Goal: Obtain resource: Download file/media

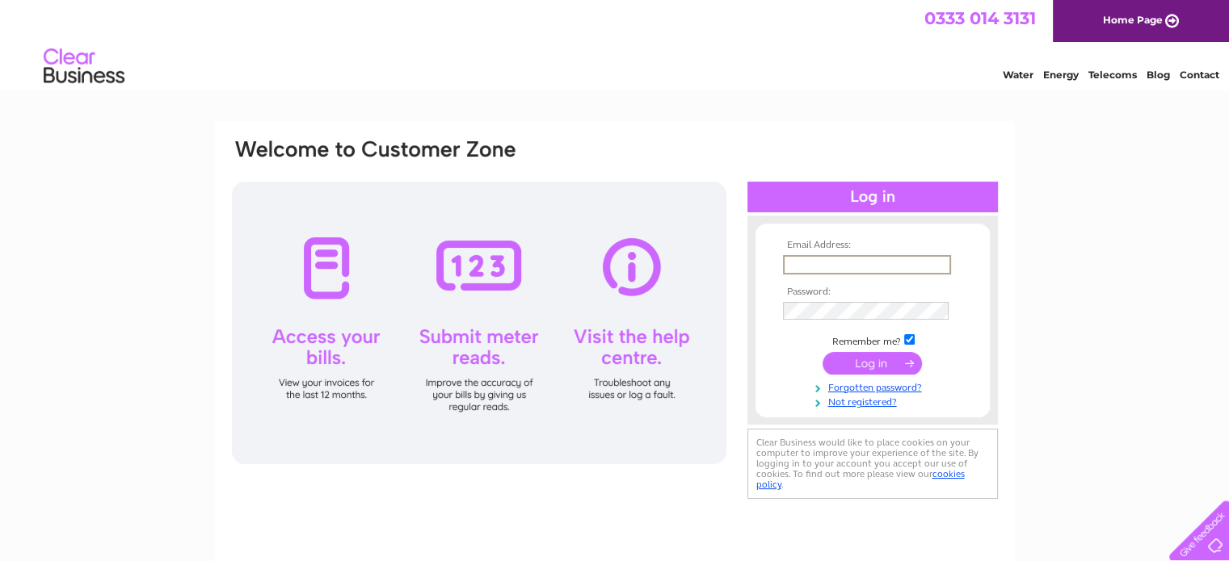
click at [839, 260] on input "text" at bounding box center [867, 264] width 168 height 19
type input "rggiovino@aol.com"
click at [907, 340] on input "checkbox" at bounding box center [909, 339] width 11 height 11
checkbox input "false"
click at [876, 361] on input "submit" at bounding box center [871, 362] width 99 height 23
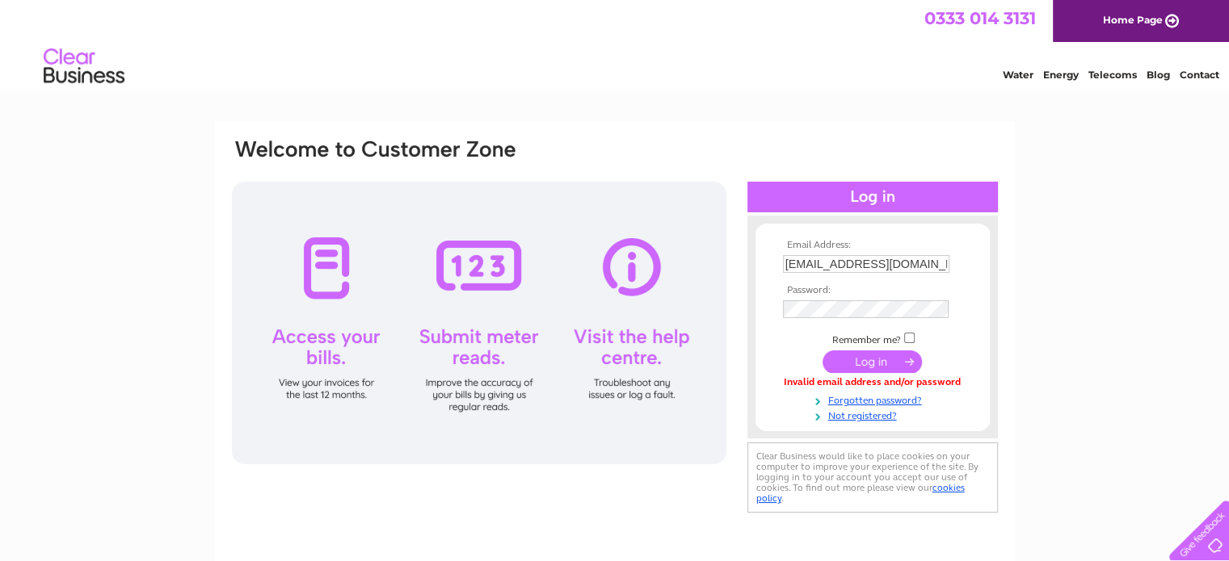
click at [871, 364] on input "submit" at bounding box center [871, 362] width 99 height 23
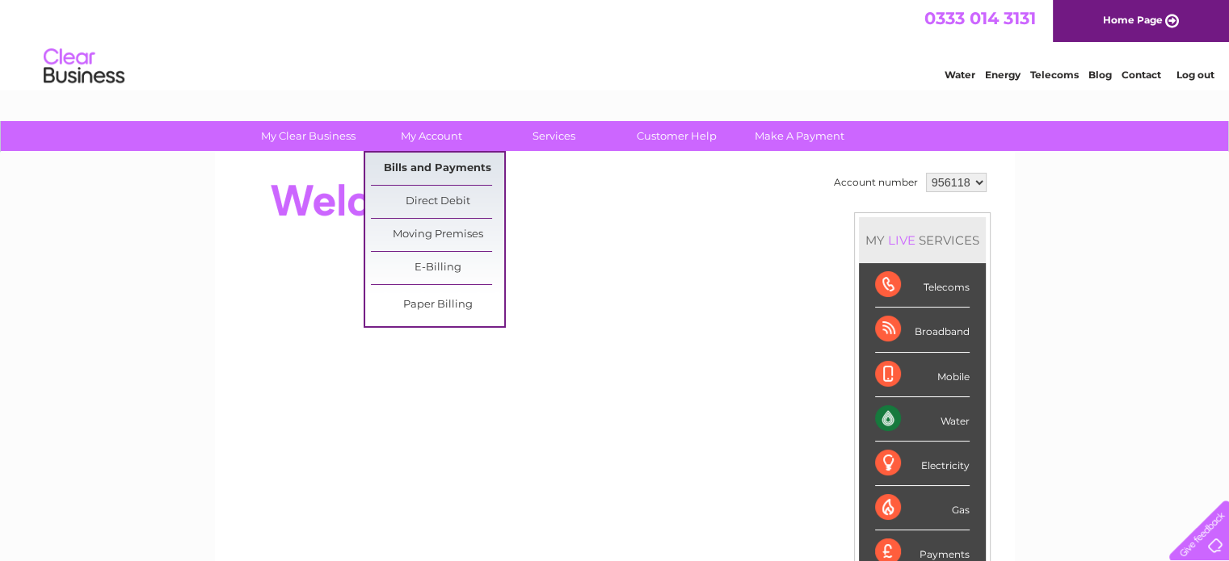
click at [435, 166] on link "Bills and Payments" at bounding box center [437, 169] width 133 height 32
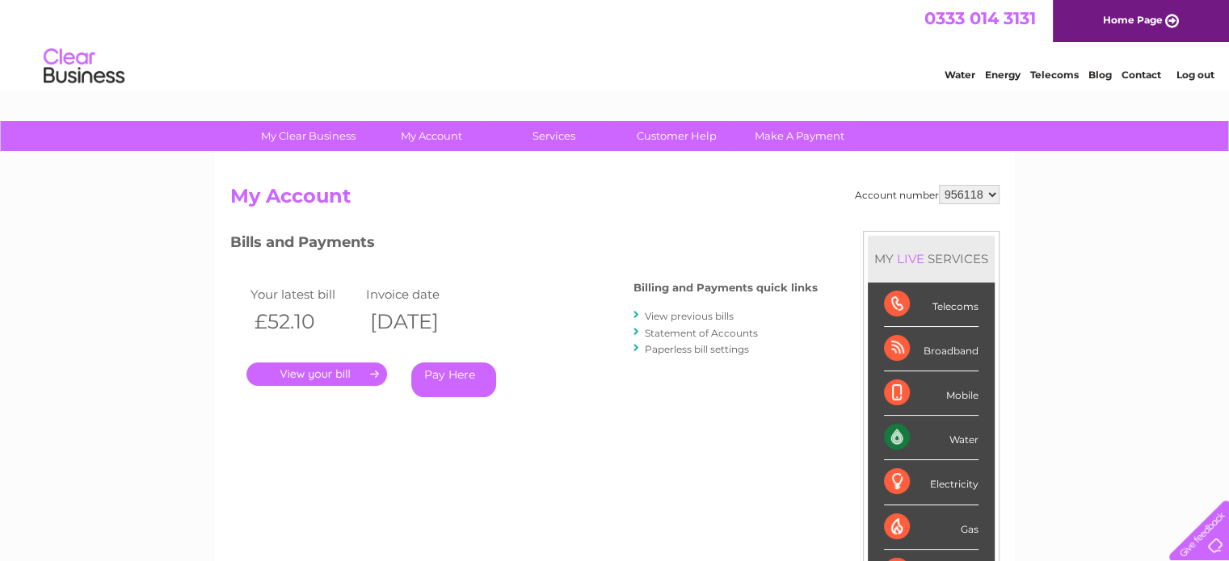
click at [345, 368] on link "." at bounding box center [316, 374] width 141 height 23
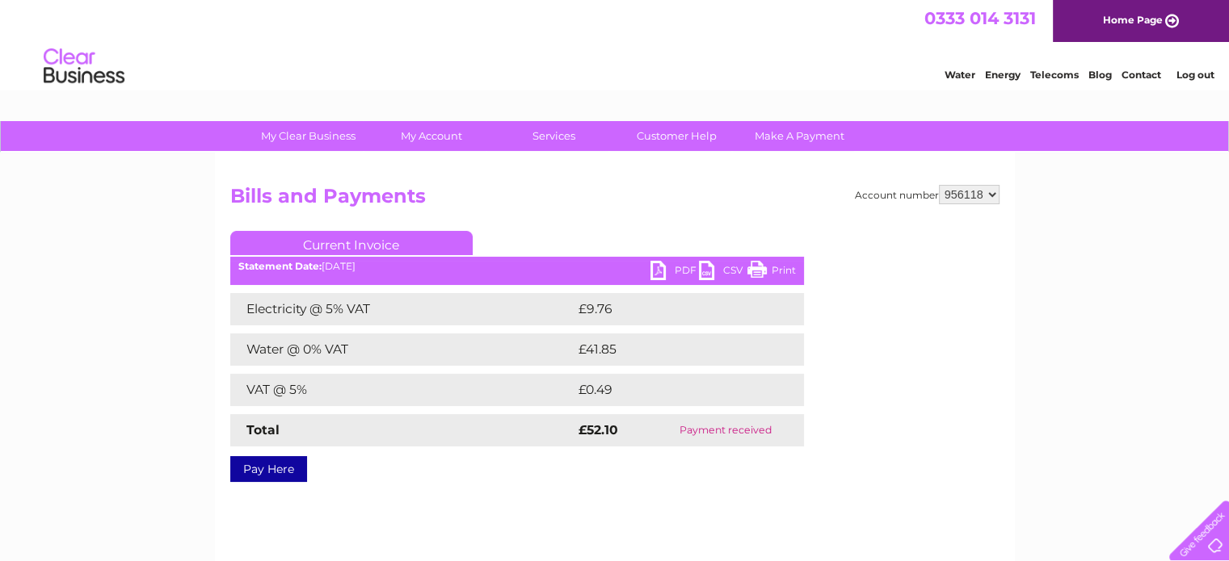
click at [658, 271] on link "PDF" at bounding box center [674, 272] width 48 height 23
click at [1195, 67] on li "Log out" at bounding box center [1195, 75] width 48 height 20
click at [1196, 75] on link "Log out" at bounding box center [1194, 75] width 38 height 12
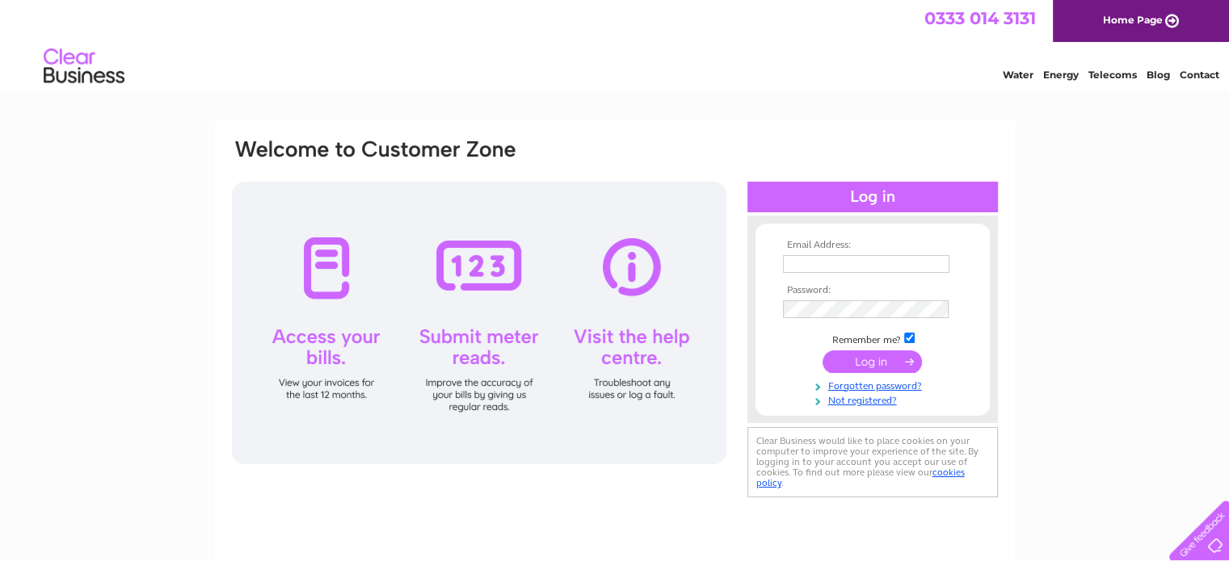
click at [860, 271] on input "text" at bounding box center [866, 264] width 166 height 18
type input "[EMAIL_ADDRESS][DOMAIN_NAME]"
click at [908, 338] on input "checkbox" at bounding box center [909, 339] width 11 height 11
checkbox input "false"
click at [883, 367] on input "submit" at bounding box center [871, 362] width 99 height 23
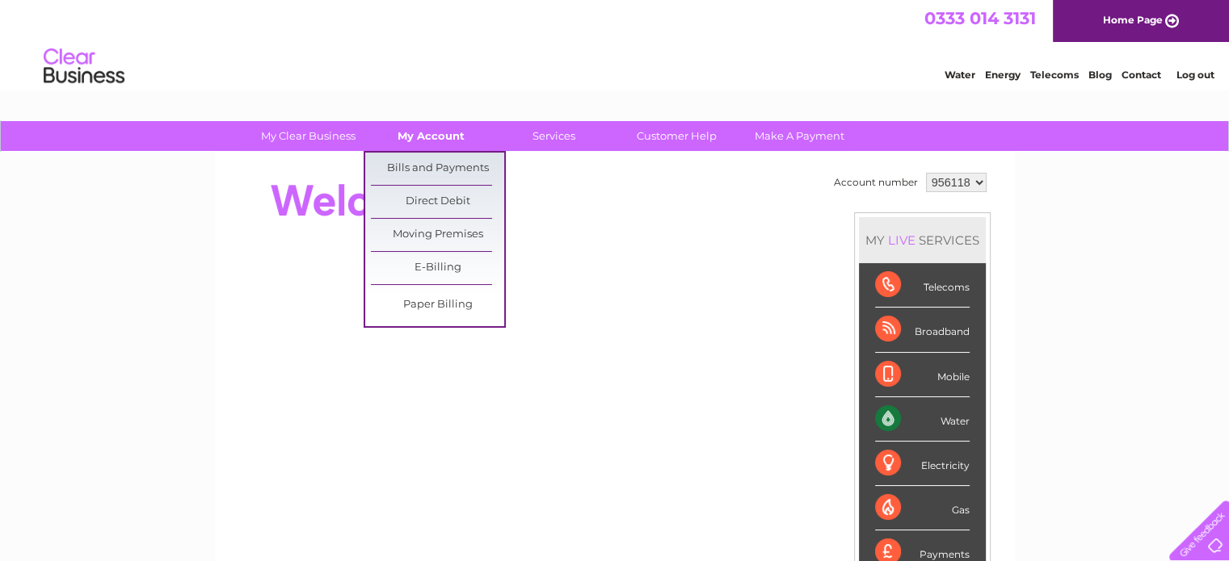
click at [449, 135] on link "My Account" at bounding box center [430, 136] width 133 height 30
click at [447, 166] on link "Bills and Payments" at bounding box center [437, 169] width 133 height 32
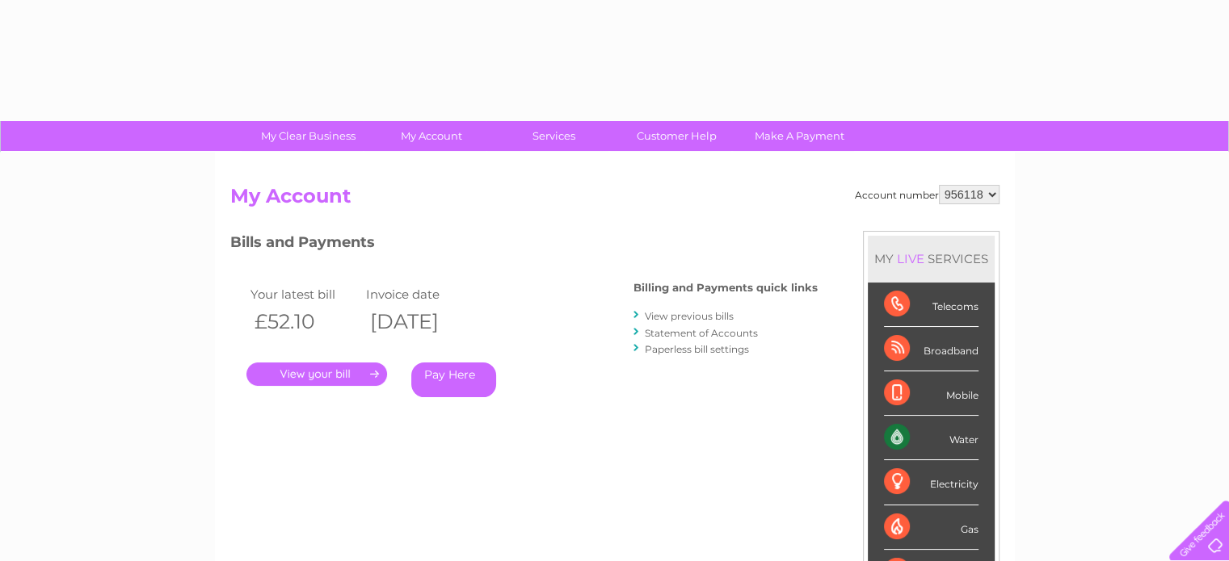
click at [349, 371] on link "." at bounding box center [316, 374] width 141 height 23
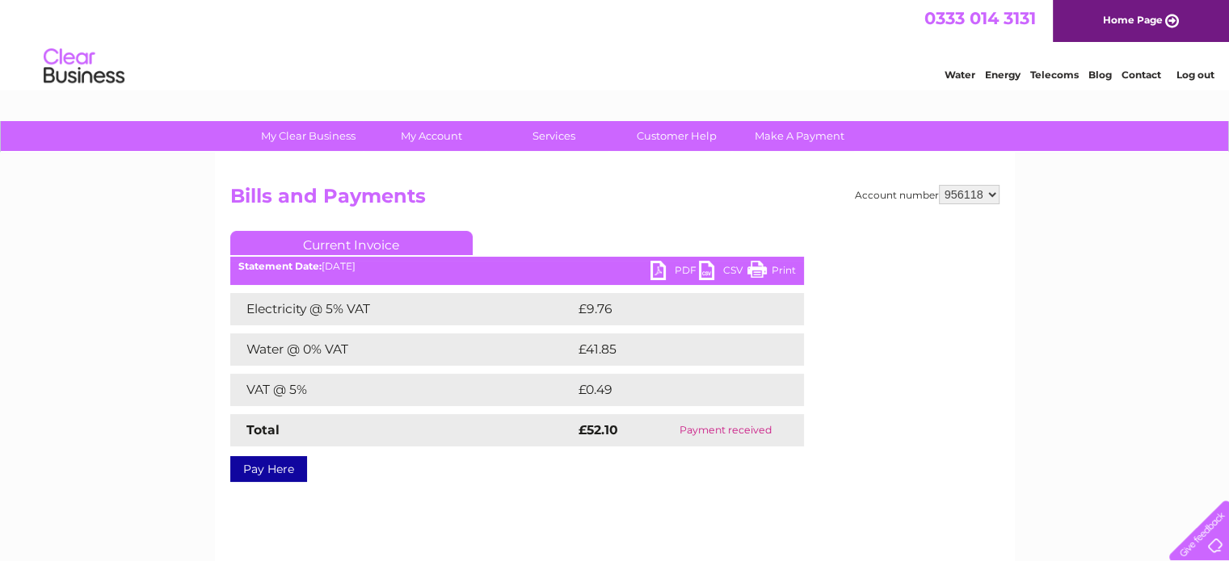
click at [662, 267] on link "PDF" at bounding box center [674, 272] width 48 height 23
click at [1197, 77] on link "Log out" at bounding box center [1194, 75] width 38 height 12
